Goal: Task Accomplishment & Management: Use online tool/utility

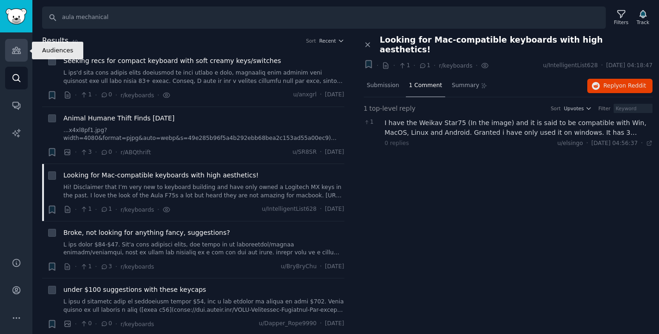
click at [13, 50] on icon "Sidebar" at bounding box center [17, 50] width 10 height 10
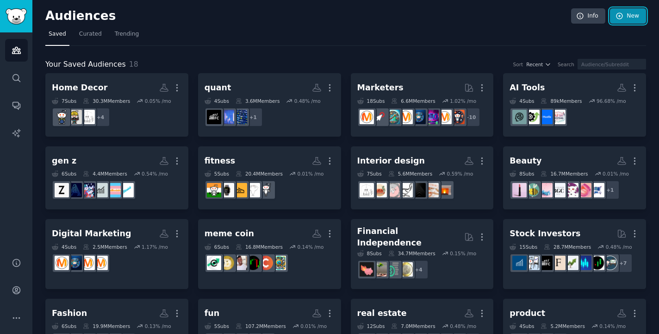
click at [616, 22] on link "New" at bounding box center [628, 16] width 36 height 16
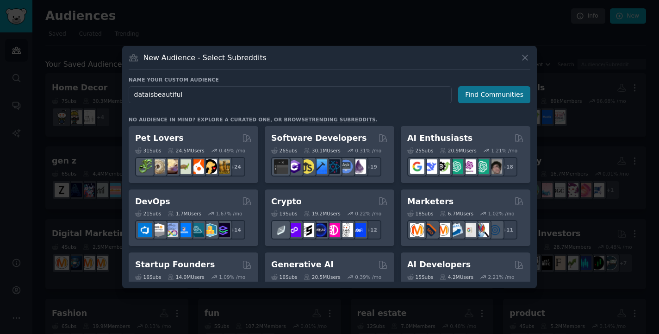
type input "dataisbeautiful"
click at [491, 99] on button "Find Communities" at bounding box center [494, 94] width 72 height 17
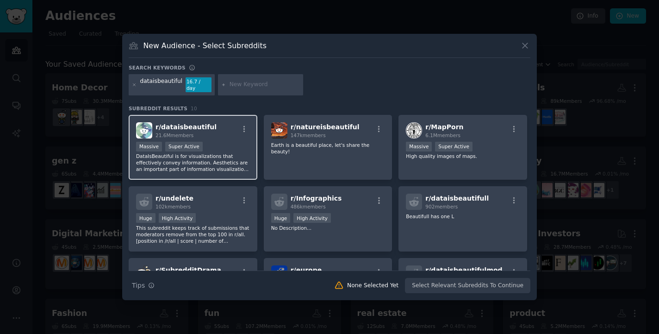
click at [228, 124] on div "r/ dataisbeautiful 21.6M members" at bounding box center [193, 130] width 114 height 16
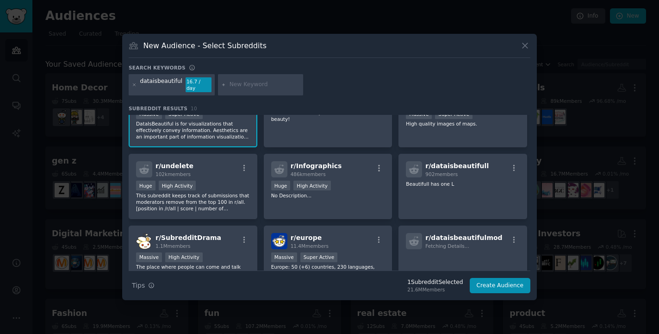
scroll to position [34, 0]
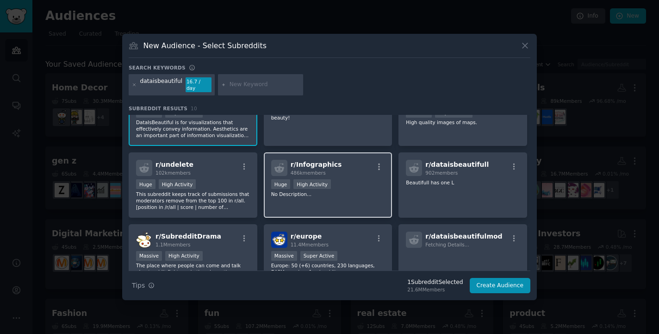
click at [351, 164] on div "r/ Infographics 486k members" at bounding box center [328, 168] width 114 height 16
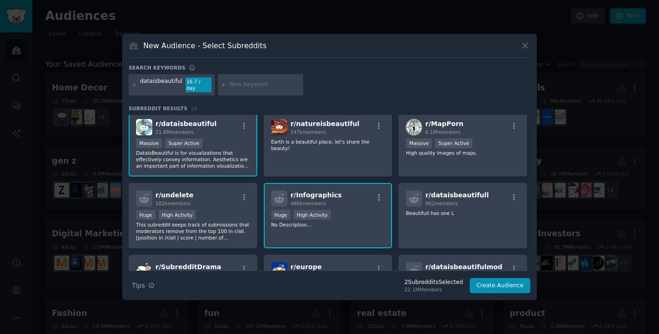
scroll to position [0, 0]
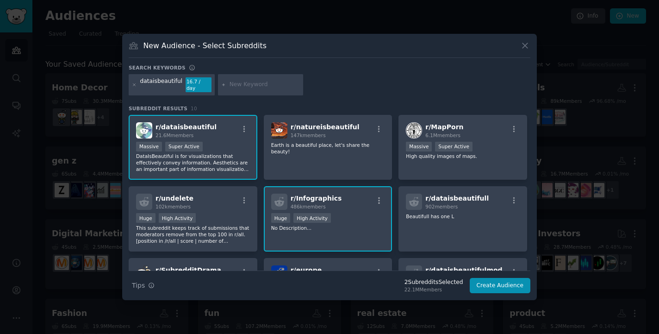
click at [249, 87] on input "text" at bounding box center [265, 85] width 70 height 8
type input "statista"
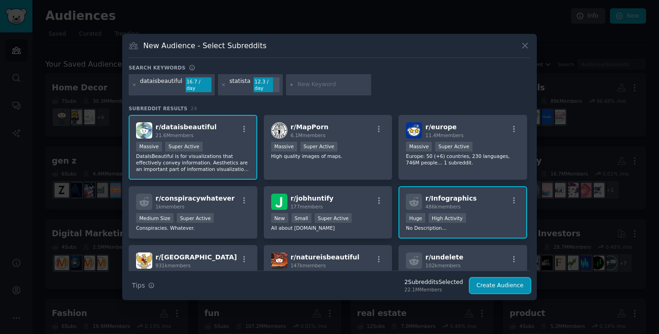
click at [486, 284] on button "Create Audience" at bounding box center [500, 286] width 61 height 16
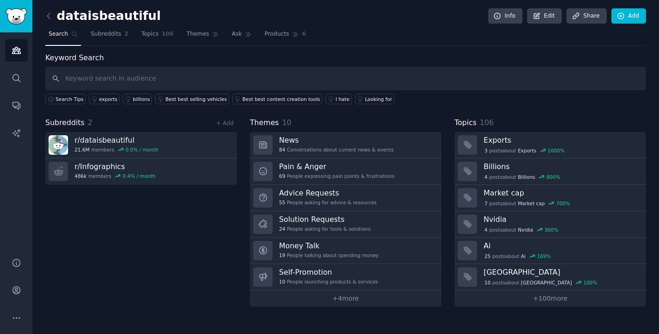
click at [203, 52] on div "Keyword Search Search Tips exports billions Best best selling vehicles Best bes…" at bounding box center [345, 78] width 601 height 52
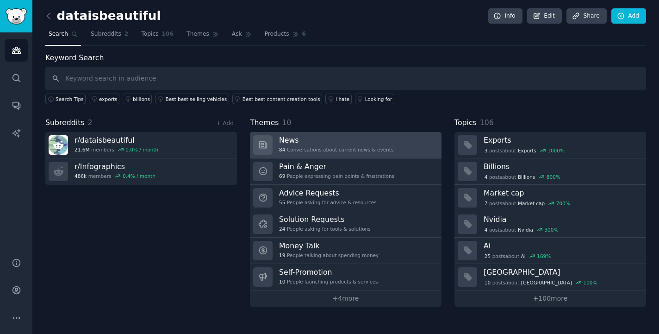
click at [397, 142] on link "News 84 Conversations about current news & events" at bounding box center [346, 145] width 192 height 26
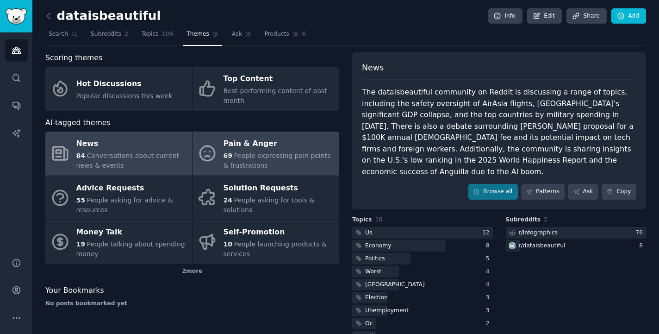
click at [279, 152] on span "People expressing pain points & frustrations" at bounding box center [277, 160] width 107 height 17
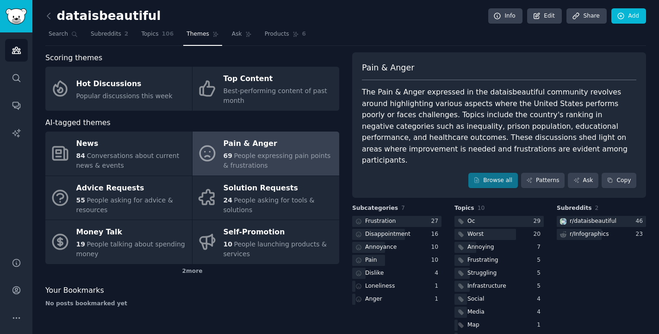
click at [344, 77] on div "Scoring themes Hot Discussions Popular discussions this week Top Content Best-p…" at bounding box center [345, 198] width 601 height 293
